Goal: Task Accomplishment & Management: Complete application form

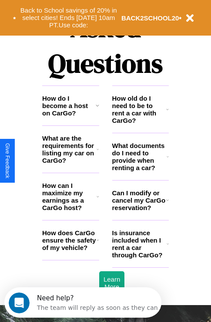
scroll to position [1052, 0]
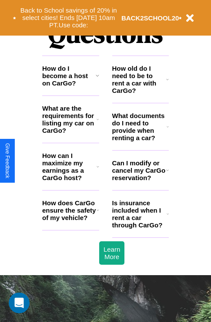
click at [70, 133] on h3 "What are the requirements for listing my car on CarGo?" at bounding box center [69, 120] width 54 height 30
click at [70, 181] on h3 "How can I maximize my earnings as a CarGo host?" at bounding box center [69, 167] width 54 height 30
click at [140, 228] on h3 "Is insurance included when I rent a car through CarGo?" at bounding box center [139, 214] width 54 height 30
click at [70, 181] on h3 "How can I maximize my earnings as a CarGo host?" at bounding box center [69, 167] width 54 height 30
click at [70, 87] on h3 "How do I become a host on CarGo?" at bounding box center [68, 76] width 53 height 22
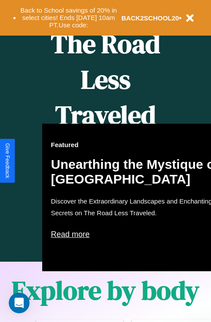
scroll to position [355, 0]
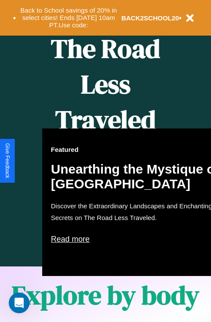
click at [105, 161] on div "Featured Unearthing the Mystique of [GEOGRAPHIC_DATA] Discover the Extraordinar…" at bounding box center [137, 202] width 191 height 148
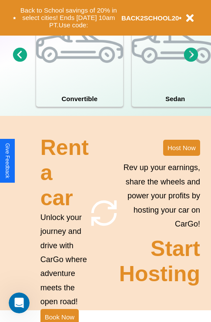
scroll to position [676, 0]
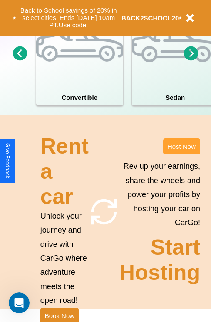
click at [181, 155] on button "Host Now" at bounding box center [181, 146] width 37 height 16
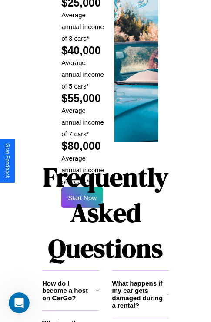
scroll to position [1278, 0]
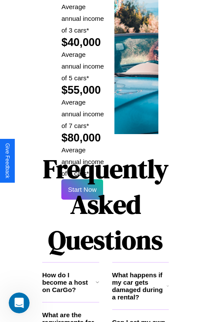
click at [82, 161] on h1 "Frequently Asked Questions" at bounding box center [105, 204] width 126 height 115
